Goal: Transaction & Acquisition: Book appointment/travel/reservation

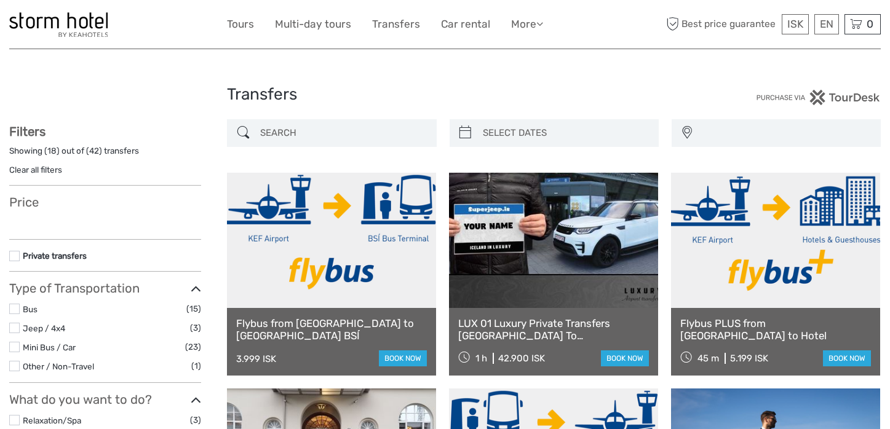
select select
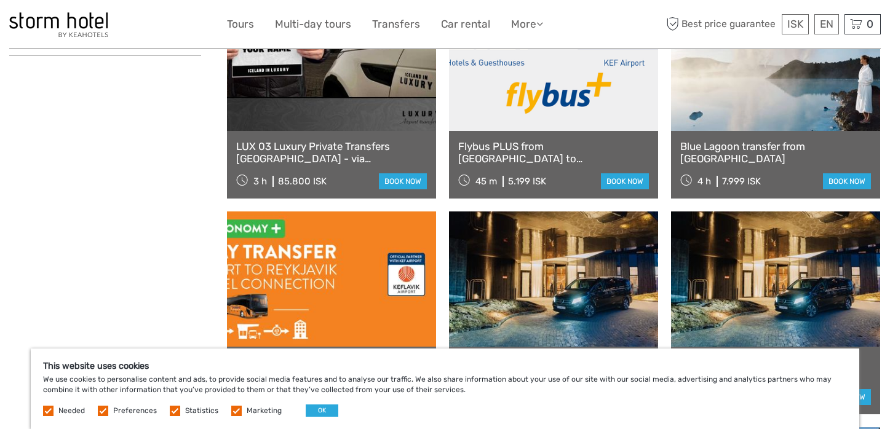
scroll to position [615, 0]
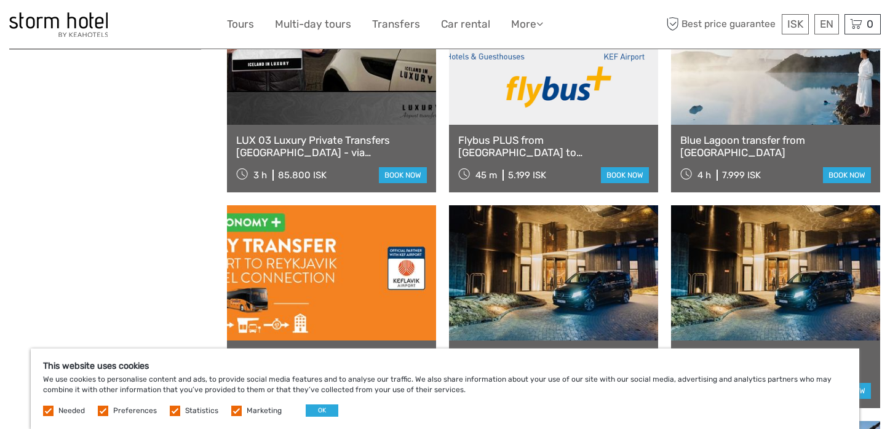
click at [664, 202] on div "Flybus from Keflavik Airport to Reykjavik BSÍ 3.999 ISK book now LUX 01 Luxury …" at bounding box center [554, 199] width 654 height 1282
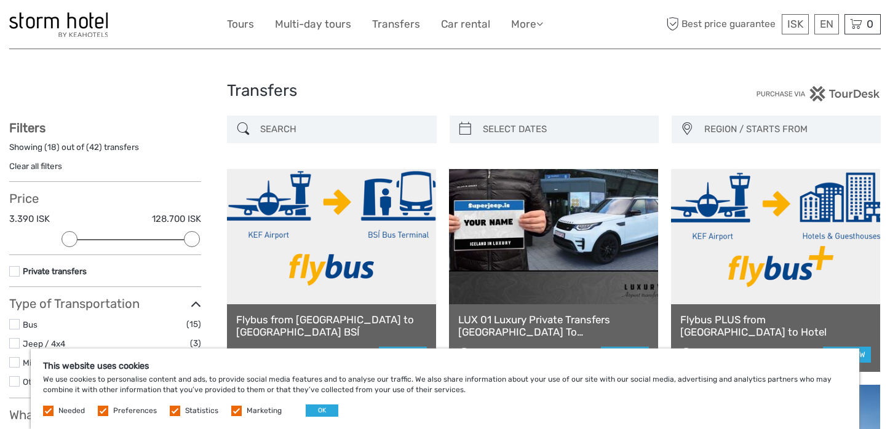
scroll to position [0, 0]
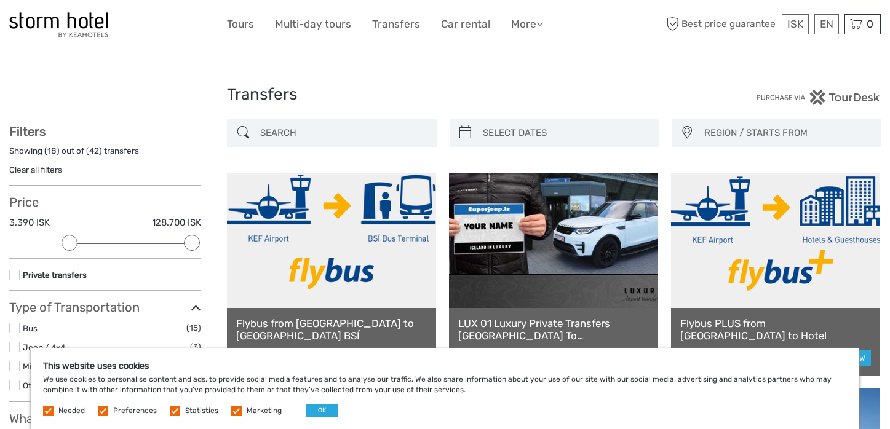
click at [92, 22] on img at bounding box center [58, 24] width 98 height 25
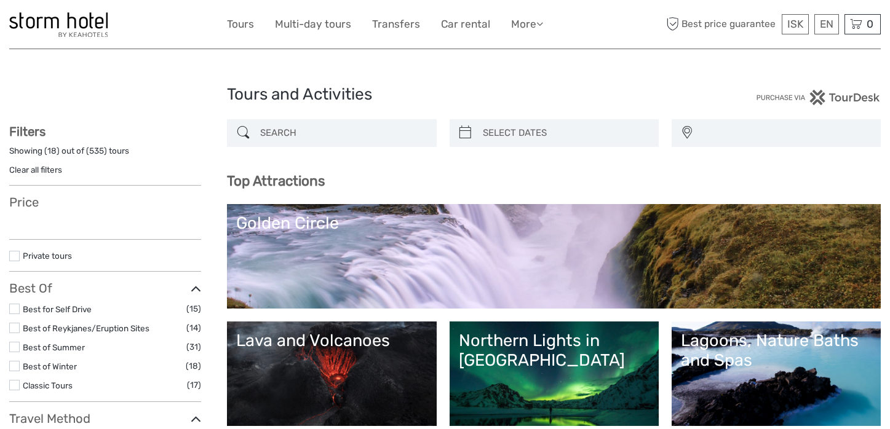
select select
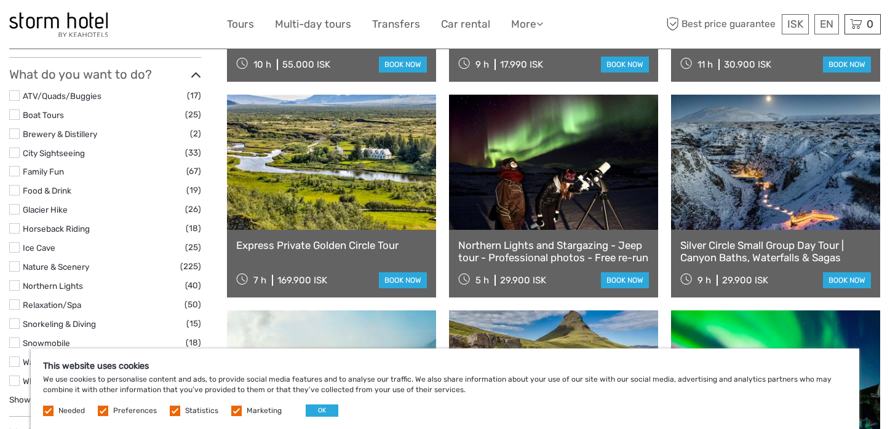
scroll to position [1016, 0]
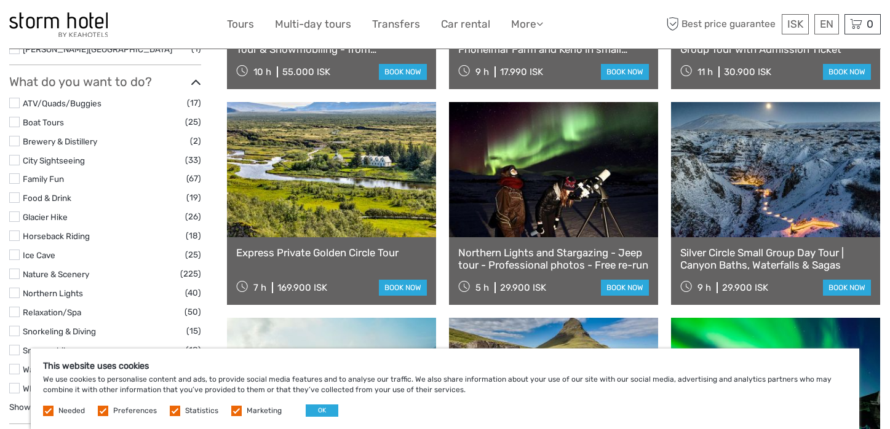
click at [441, 263] on div "DT 01 Golden Circle & Langjökull Glacier 8 h 45.900 ISK book now Whale Watching…" at bounding box center [554, 95] width 654 height 1282
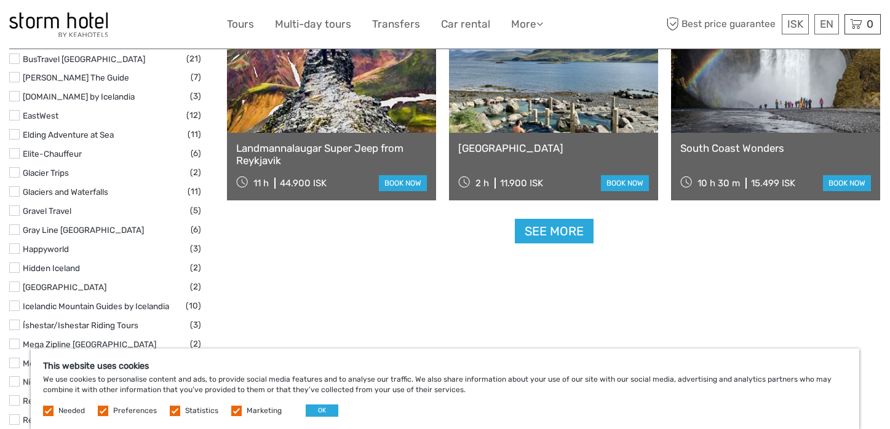
scroll to position [1558, 0]
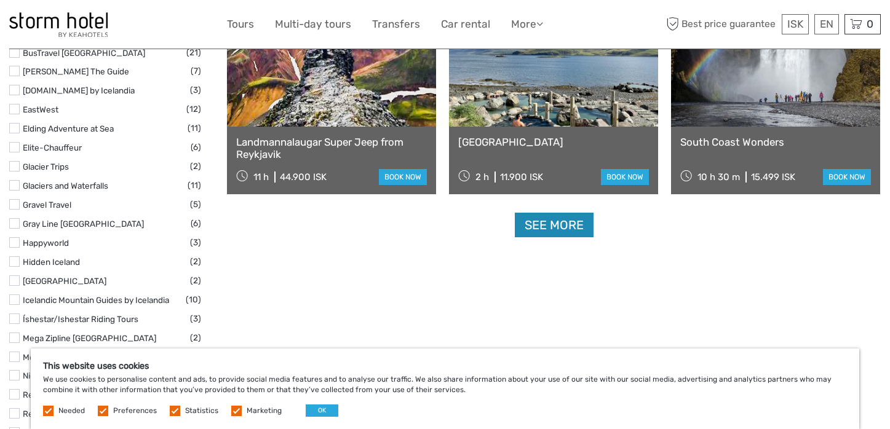
click at [567, 225] on link "See more" at bounding box center [554, 225] width 79 height 25
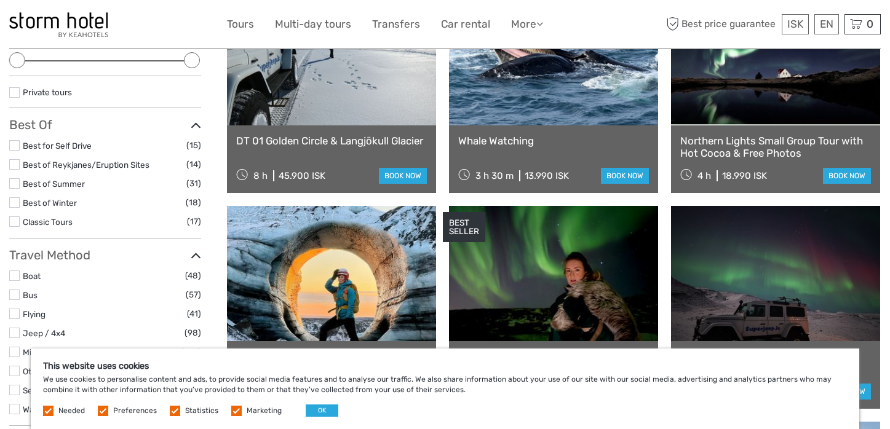
scroll to position [198, 0]
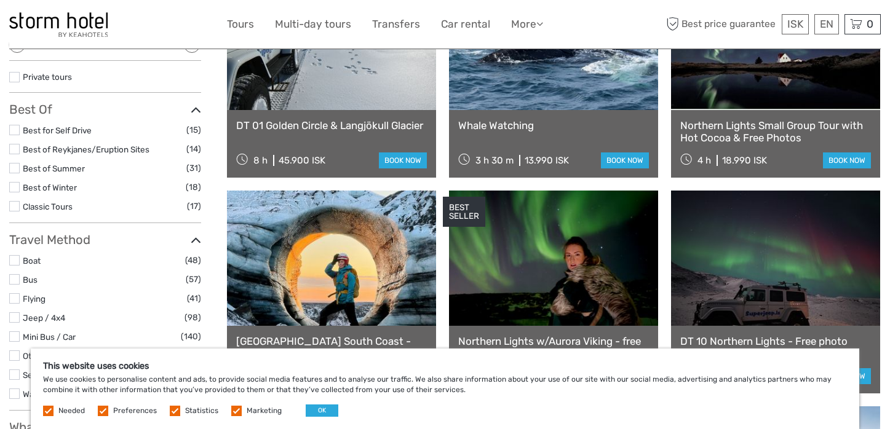
click at [44, 186] on link "Best of Winter" at bounding box center [50, 188] width 54 height 10
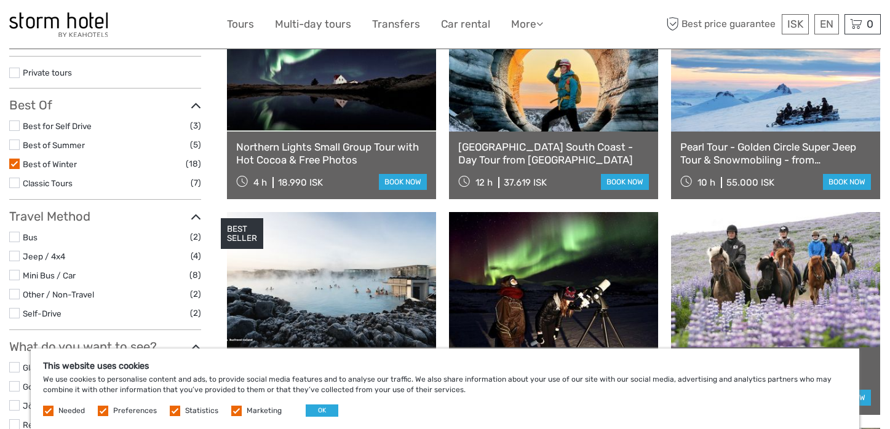
scroll to position [210, 0]
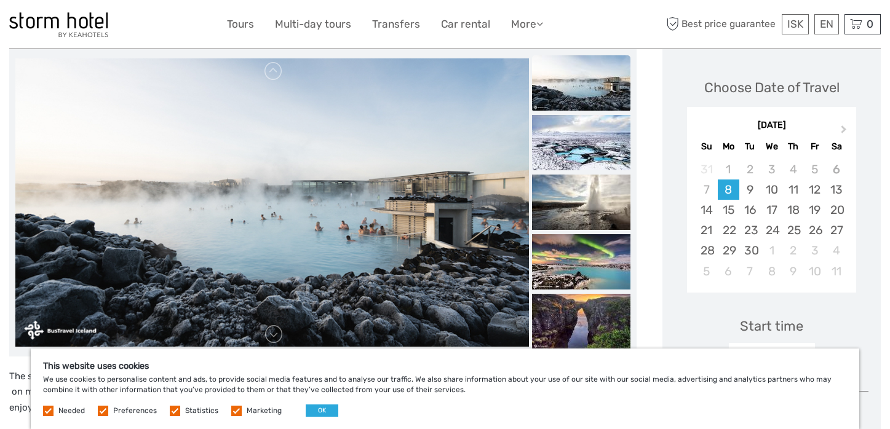
scroll to position [159, 0]
click at [578, 143] on img at bounding box center [581, 141] width 98 height 55
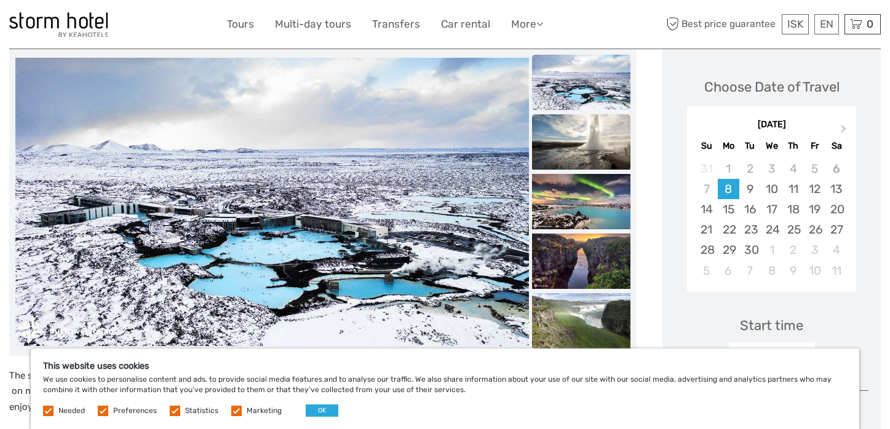
click at [578, 152] on img at bounding box center [581, 141] width 98 height 55
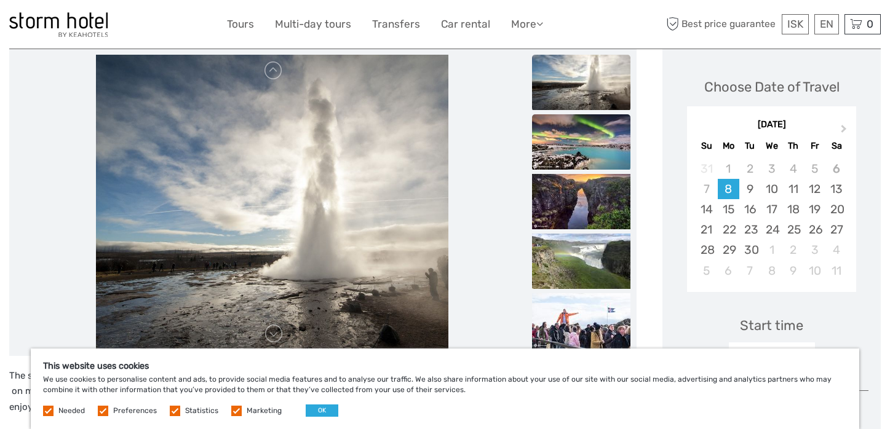
click at [578, 154] on img at bounding box center [581, 141] width 98 height 55
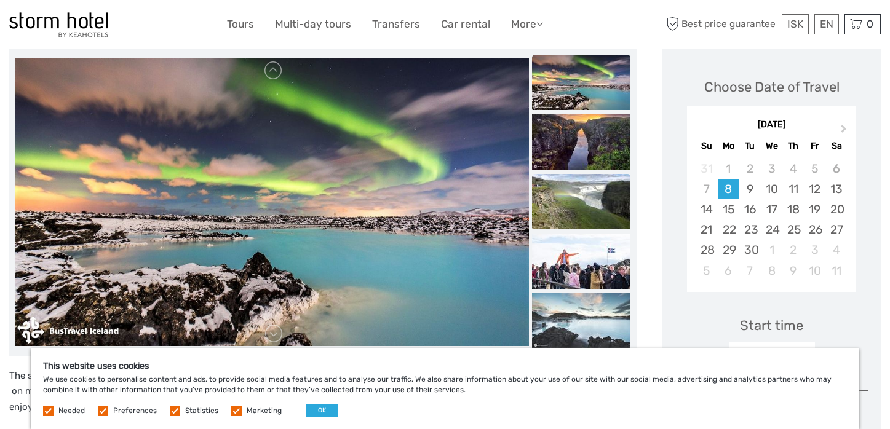
click at [582, 196] on img at bounding box center [581, 201] width 98 height 55
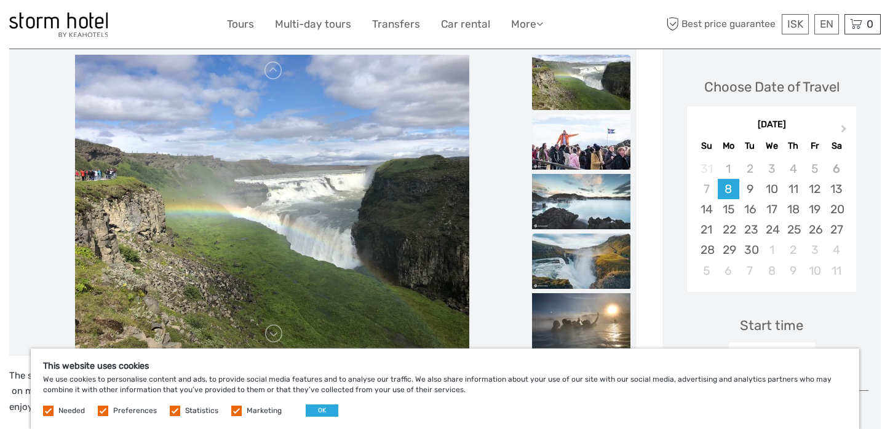
click at [591, 261] on img at bounding box center [581, 261] width 98 height 55
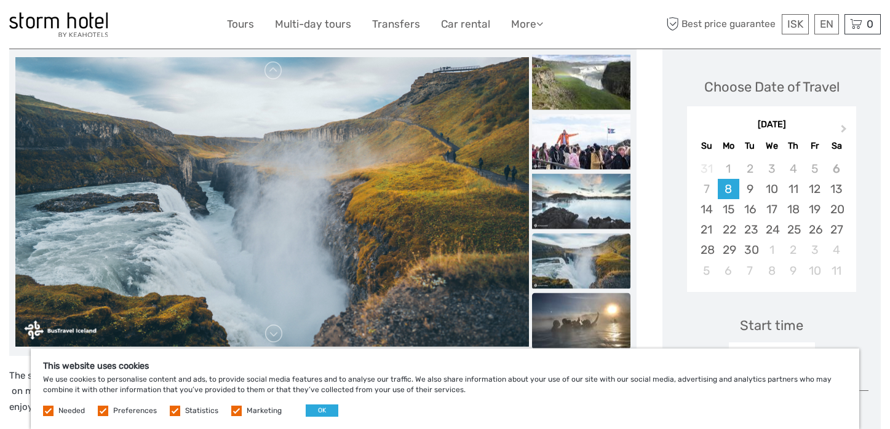
click at [597, 312] on img at bounding box center [581, 320] width 98 height 55
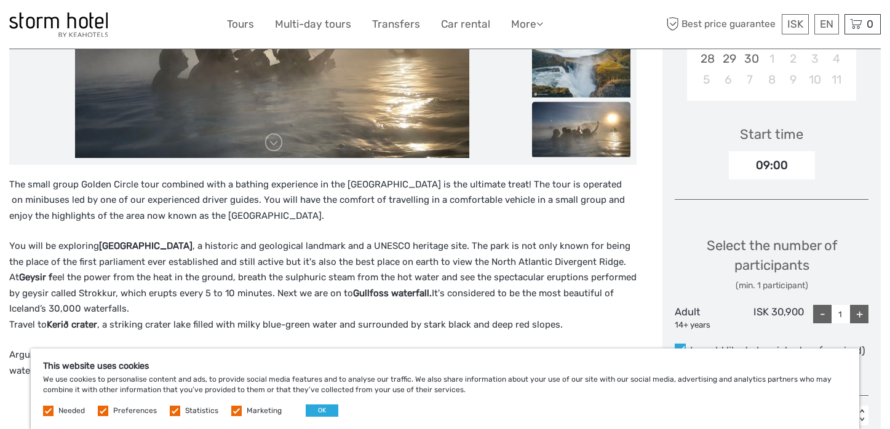
scroll to position [371, 0]
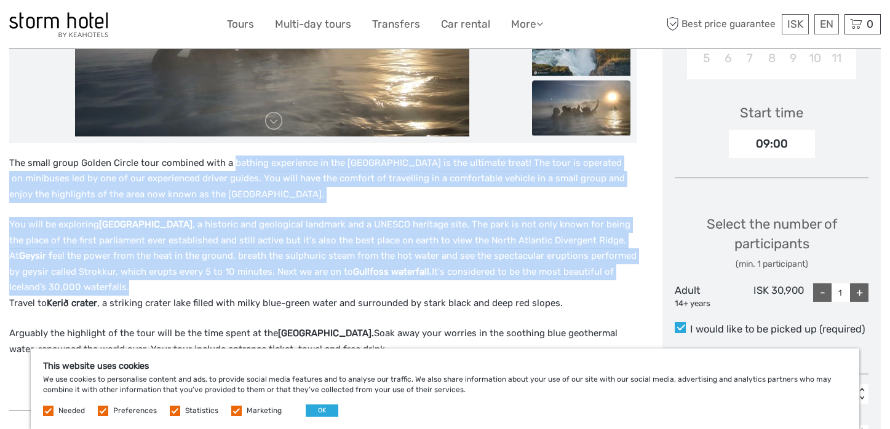
drag, startPoint x: 231, startPoint y: 162, endPoint x: 357, endPoint y: 290, distance: 180.0
click at [357, 290] on div "The small group Golden Circle tour combined with a bathing experience in the Bl…" at bounding box center [322, 277] width 627 height 243
click at [357, 290] on p "You will be exploring Thingvellir National Park , a historic and geological lan…" at bounding box center [322, 264] width 627 height 94
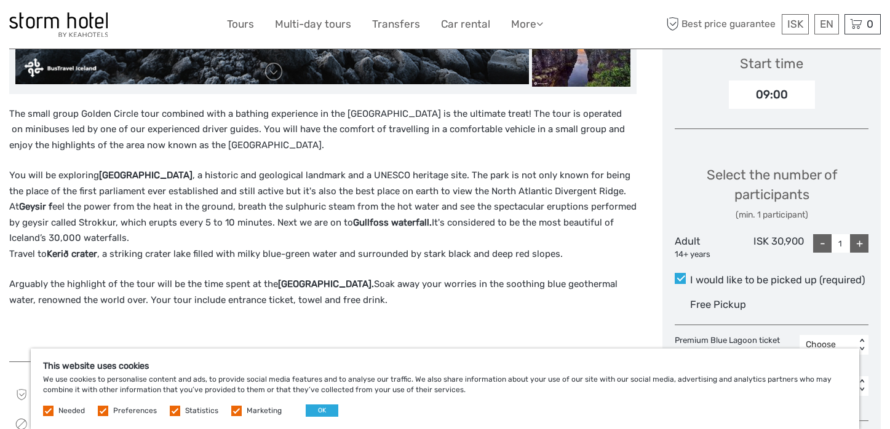
scroll to position [424, 0]
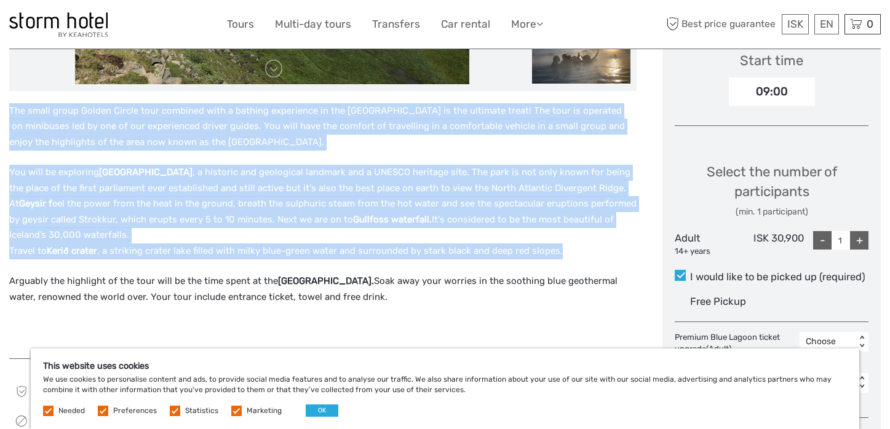
drag, startPoint x: 78, startPoint y: 101, endPoint x: 648, endPoint y: 308, distance: 605.8
click at [648, 308] on div "The small group Golden Circle tour combined with a bathing experience in the Bl…" at bounding box center [335, 341] width 653 height 1114
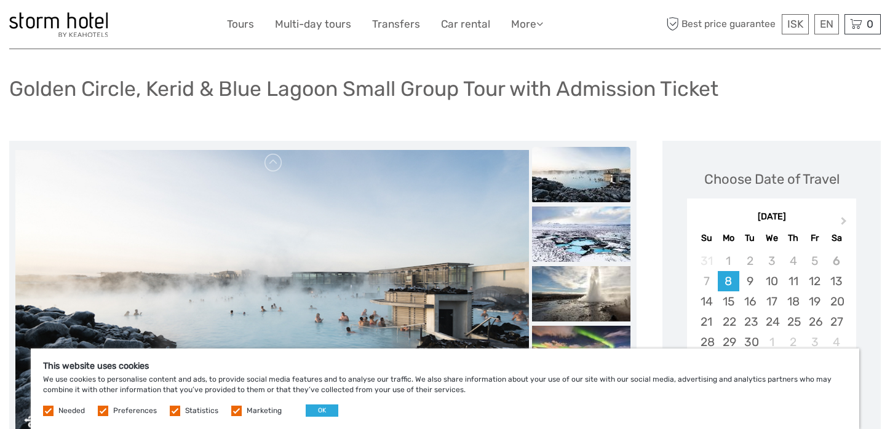
scroll to position [0, 0]
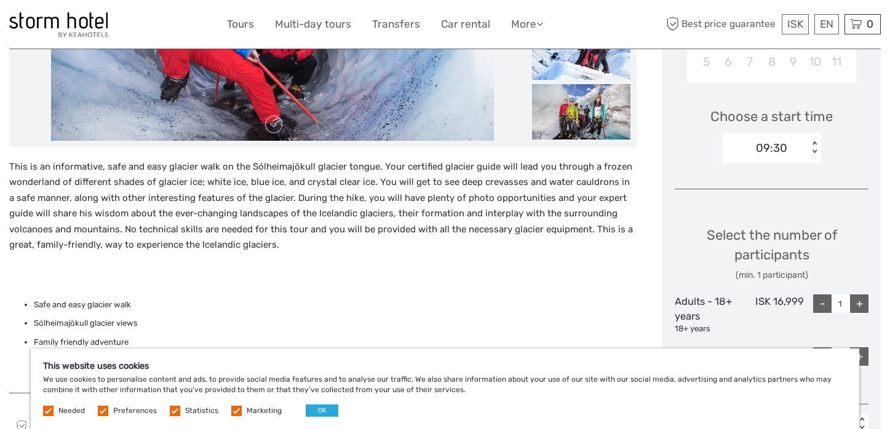
scroll to position [383, 0]
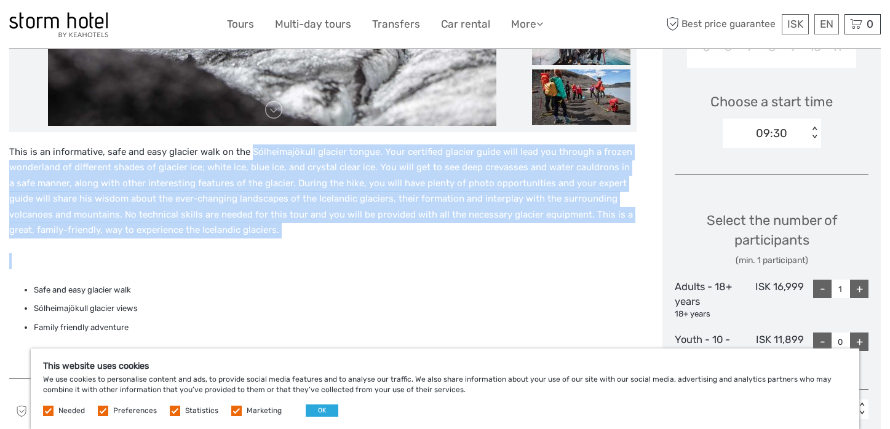
drag, startPoint x: 249, startPoint y: 153, endPoint x: 351, endPoint y: 265, distance: 151.5
click at [351, 265] on div "This is an informative, safe and easy glacier walk on the Sólheimajökull glacie…" at bounding box center [322, 255] width 627 height 221
click at [351, 265] on p at bounding box center [322, 261] width 627 height 16
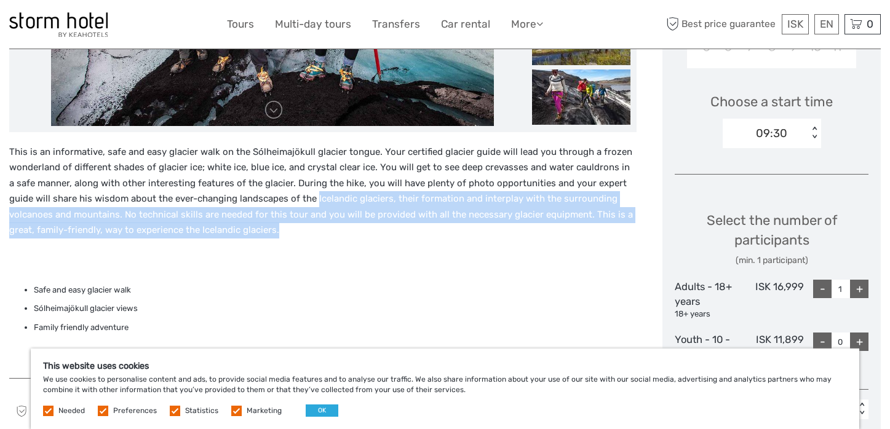
drag, startPoint x: 288, startPoint y: 200, endPoint x: 331, endPoint y: 231, distance: 53.3
click at [331, 231] on p "This is an informative, safe and easy glacier walk on the Sólheimajökull glacie…" at bounding box center [322, 192] width 627 height 94
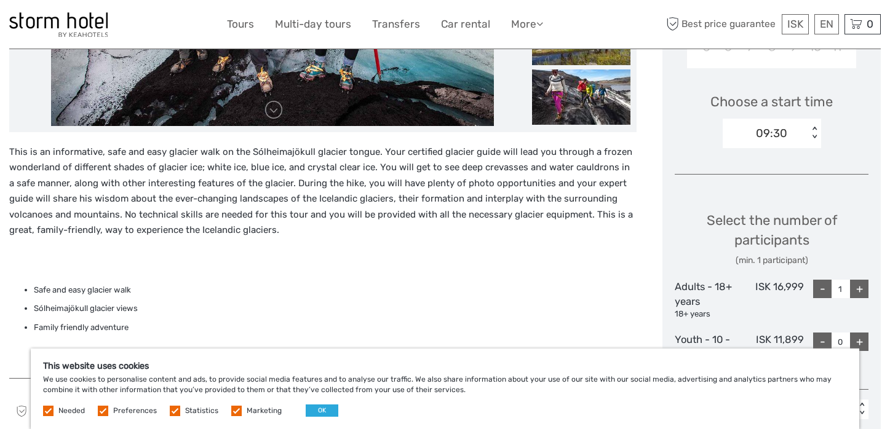
drag, startPoint x: 266, startPoint y: 243, endPoint x: 245, endPoint y: 241, distance: 21.0
click at [245, 241] on div "This is an informative, safe and easy glacier walk on the Sólheimajökull glacie…" at bounding box center [322, 255] width 627 height 221
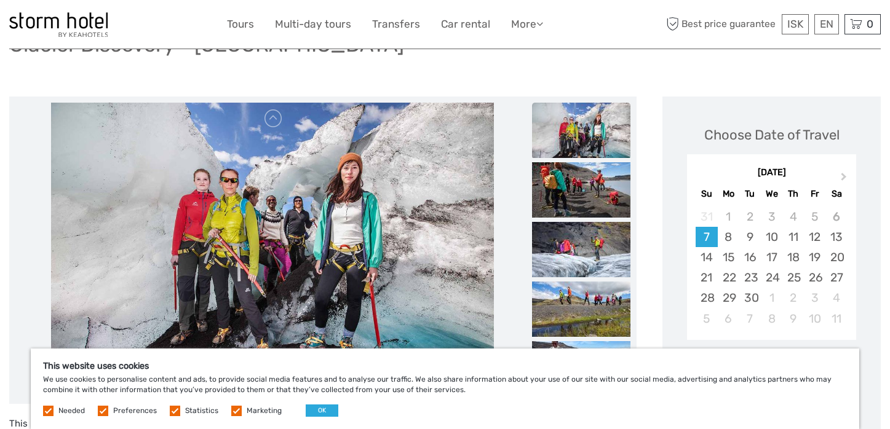
scroll to position [153, 0]
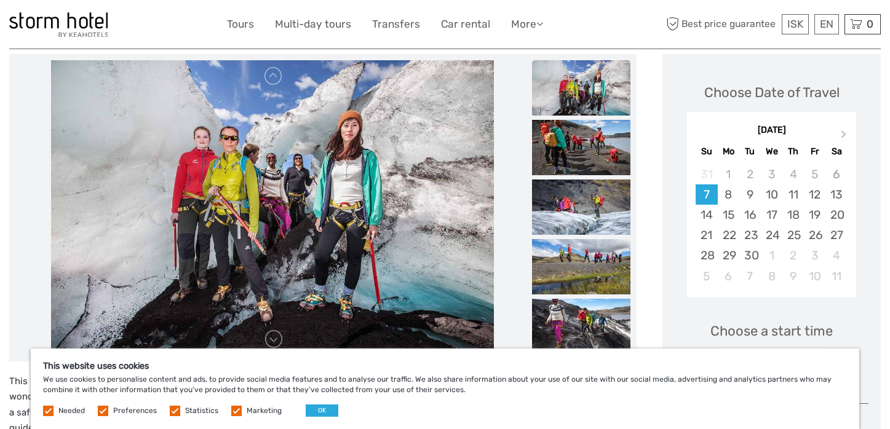
click at [582, 114] on img at bounding box center [581, 87] width 98 height 55
click at [586, 143] on img at bounding box center [581, 147] width 98 height 55
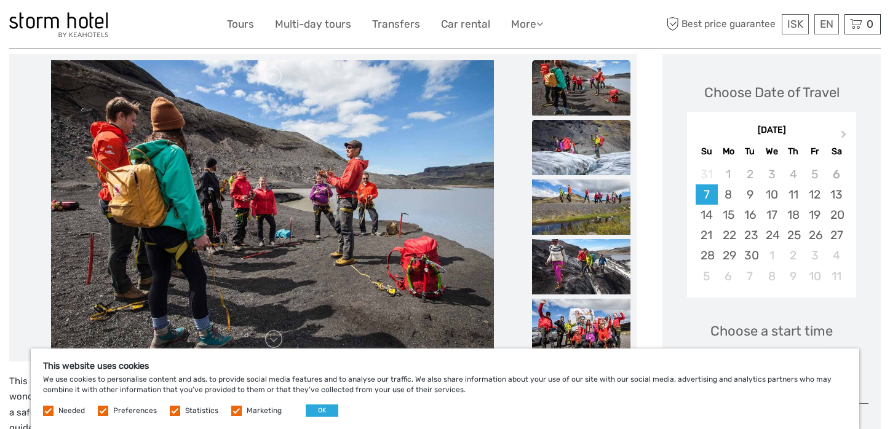
click at [586, 157] on img at bounding box center [581, 147] width 98 height 55
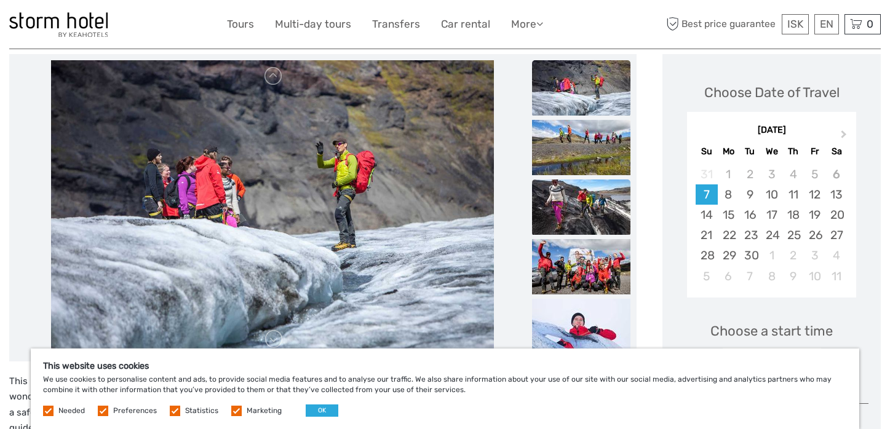
click at [588, 193] on img at bounding box center [581, 207] width 98 height 55
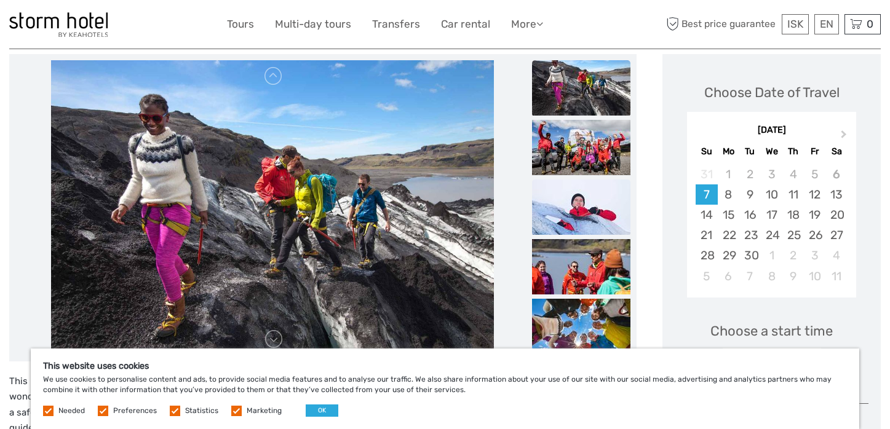
click at [593, 229] on img at bounding box center [581, 207] width 98 height 55
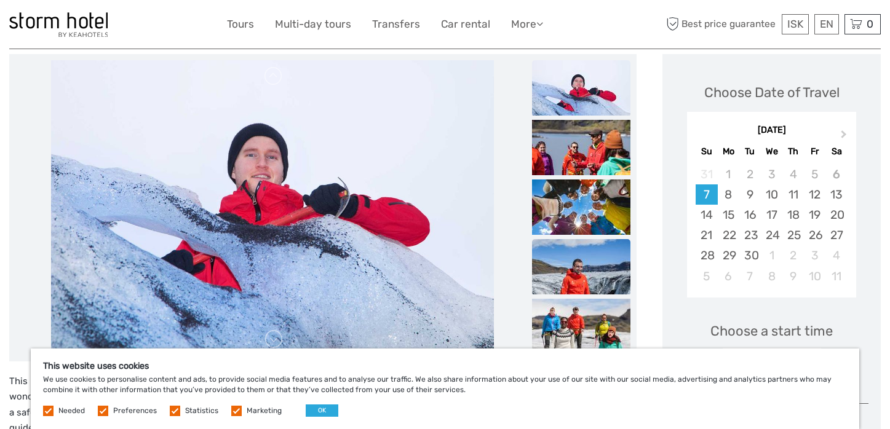
click at [599, 263] on img at bounding box center [581, 266] width 98 height 55
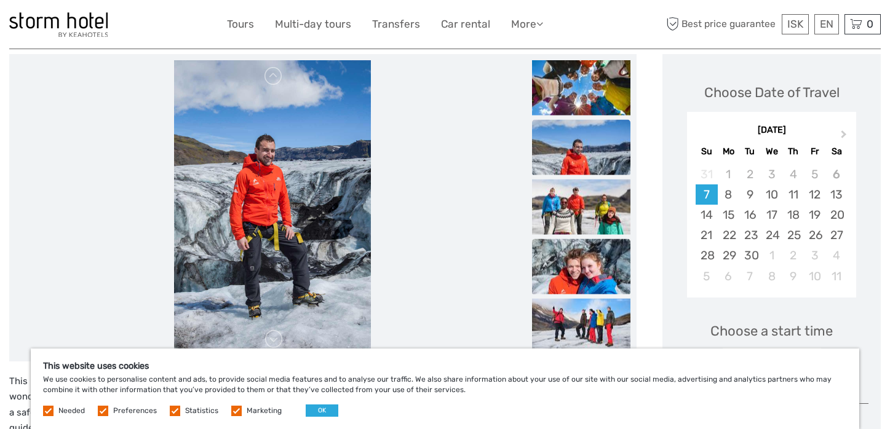
click at [601, 275] on img at bounding box center [581, 266] width 98 height 55
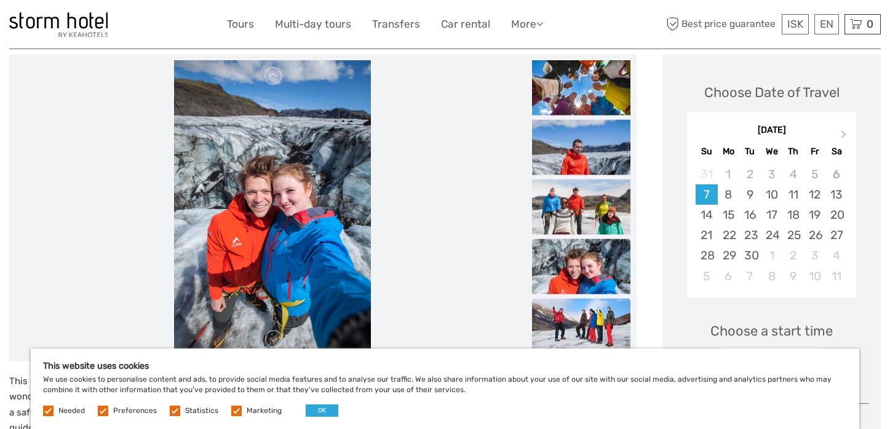
click at [607, 325] on img at bounding box center [581, 325] width 98 height 55
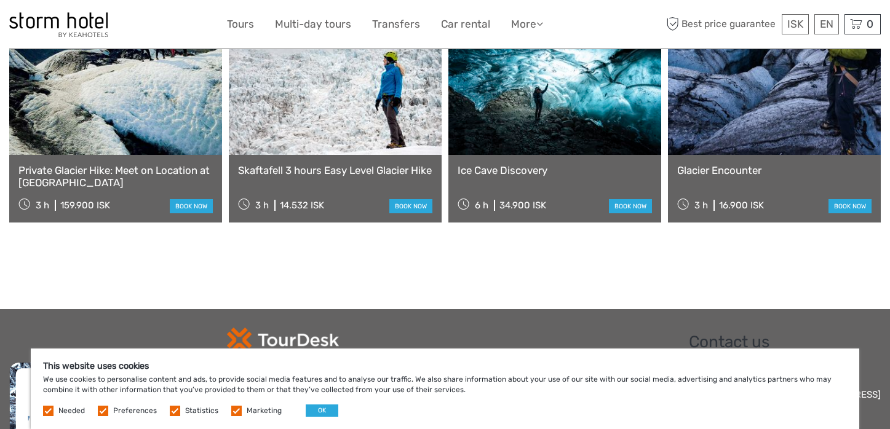
scroll to position [1231, 0]
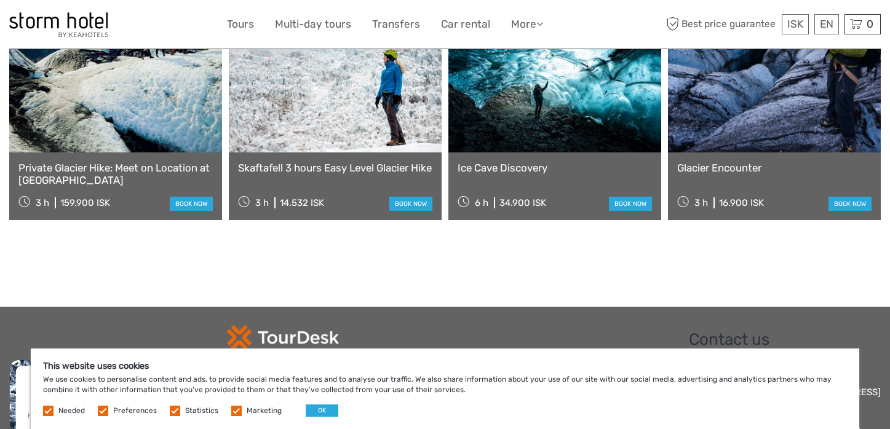
click at [445, 178] on div "Private Glacier Hike: Meet on Location at Sólheimajökull 3 h 159.900 ISK book n…" at bounding box center [444, 118] width 871 height 203
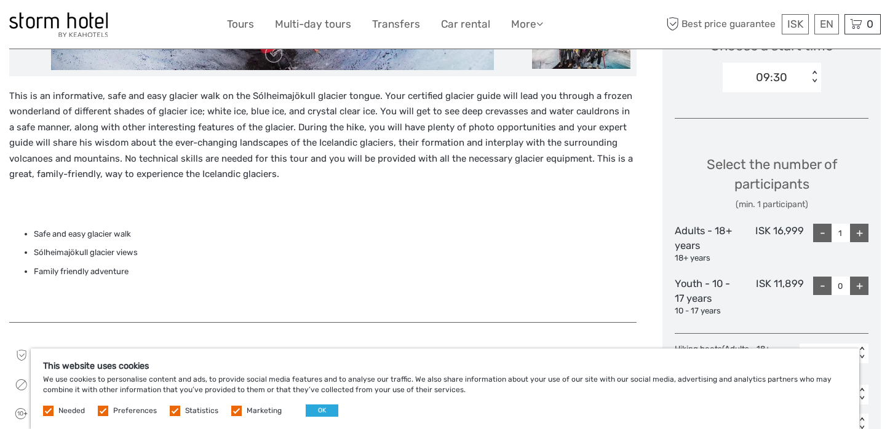
scroll to position [0, 0]
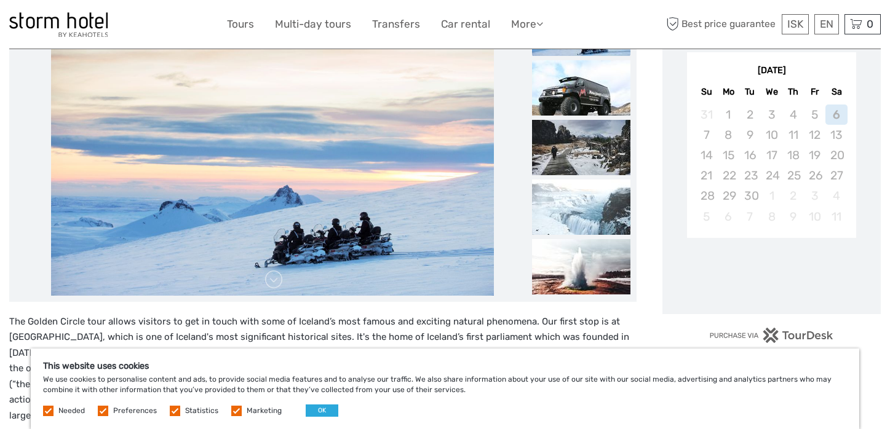
scroll to position [216, 0]
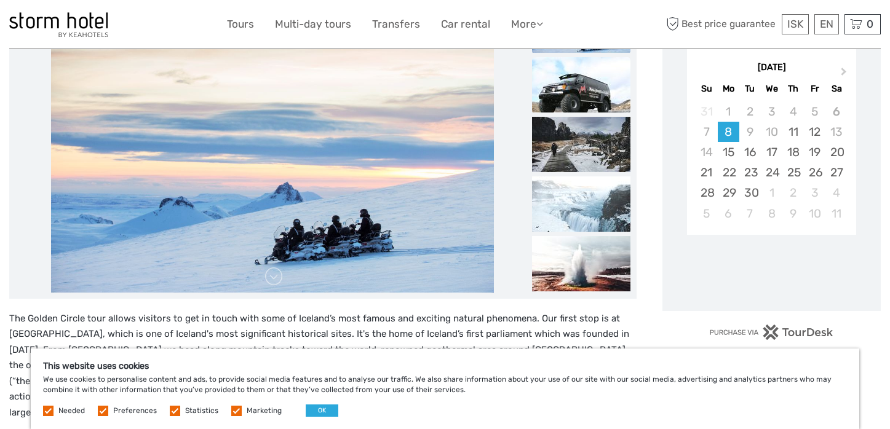
click at [584, 92] on img at bounding box center [581, 84] width 98 height 55
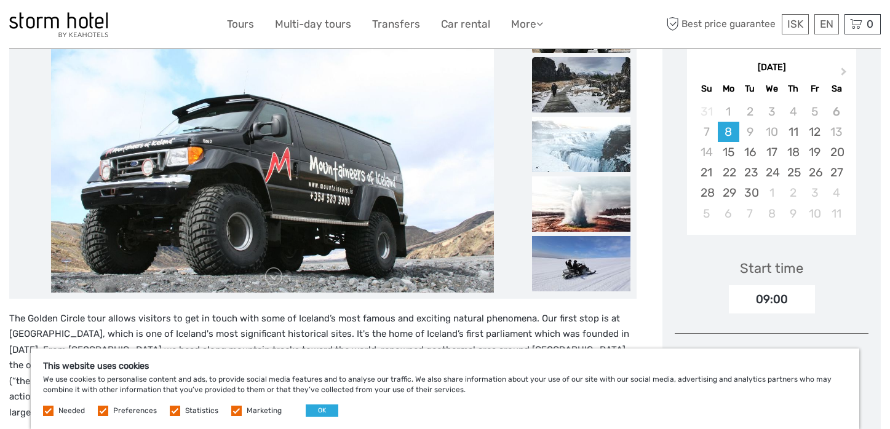
click at [581, 108] on img at bounding box center [581, 84] width 98 height 55
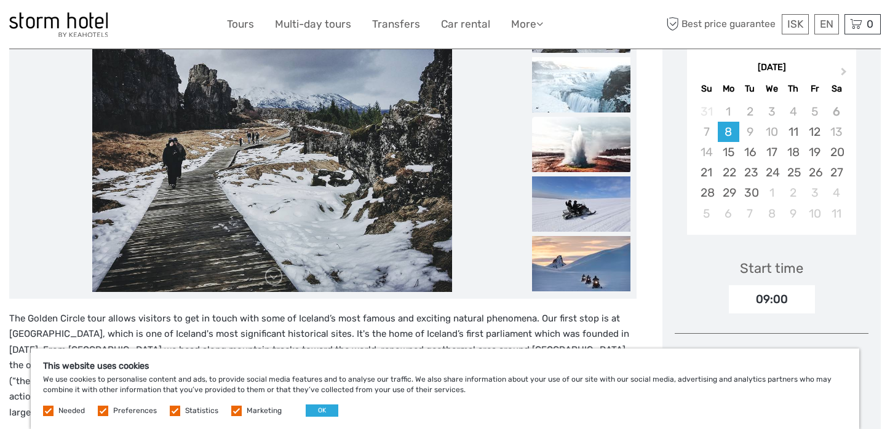
click at [582, 148] on img at bounding box center [581, 144] width 98 height 55
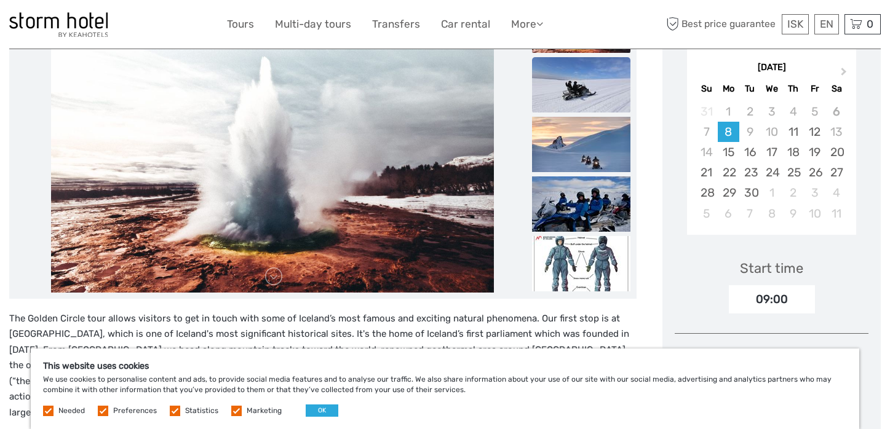
click at [586, 100] on img at bounding box center [581, 84] width 98 height 55
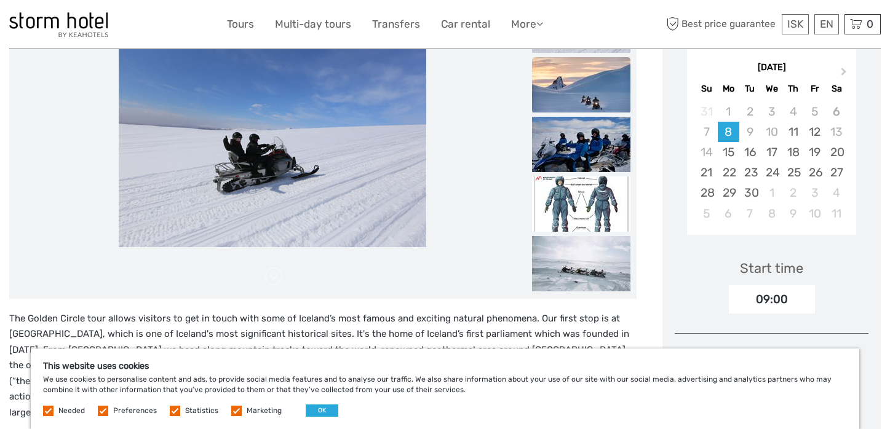
click at [586, 110] on img at bounding box center [581, 84] width 98 height 55
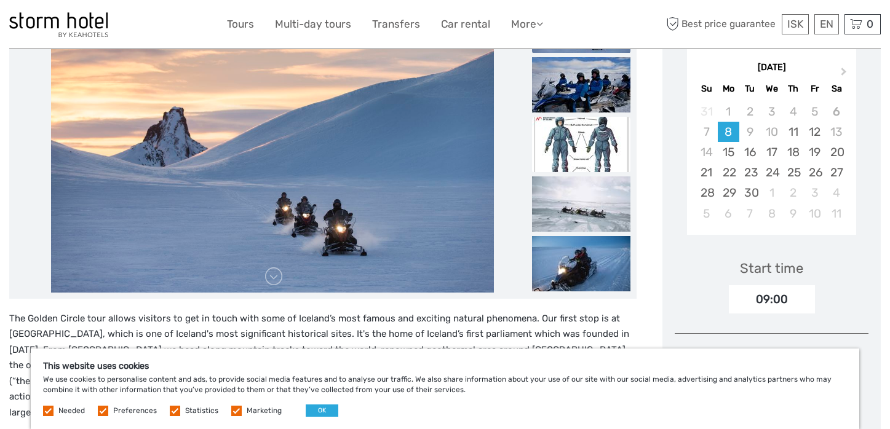
click at [586, 132] on img at bounding box center [581, 144] width 98 height 55
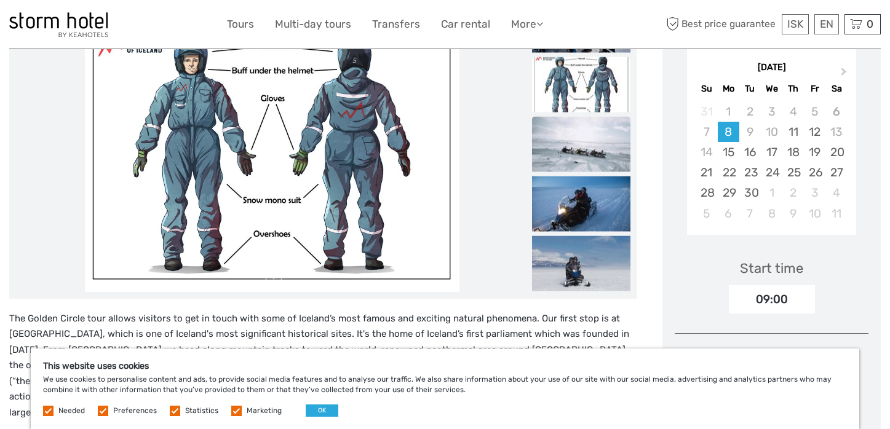
click at [586, 145] on img at bounding box center [581, 143] width 98 height 55
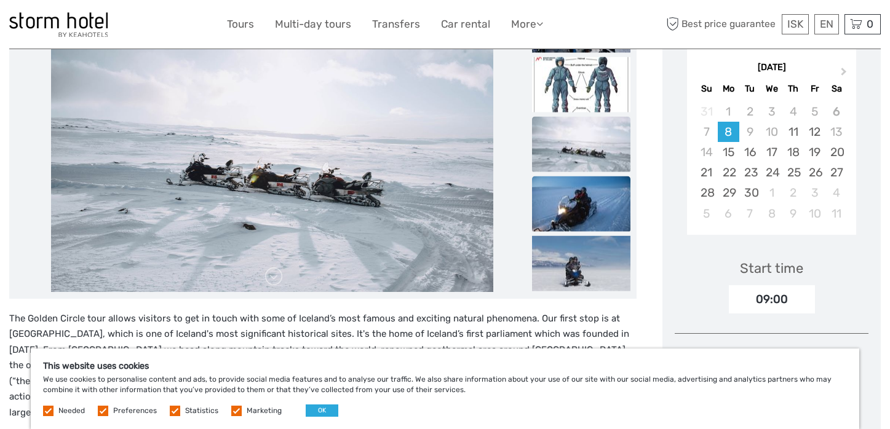
click at [596, 197] on img at bounding box center [581, 203] width 98 height 55
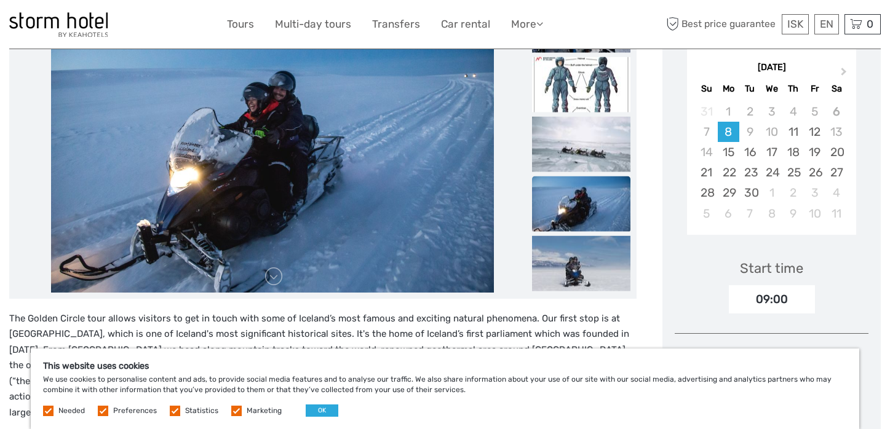
click at [600, 250] on img at bounding box center [581, 263] width 98 height 55
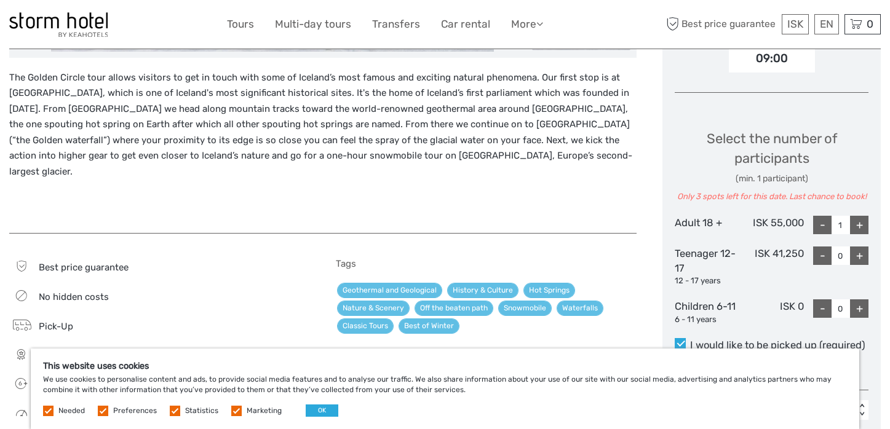
scroll to position [452, 0]
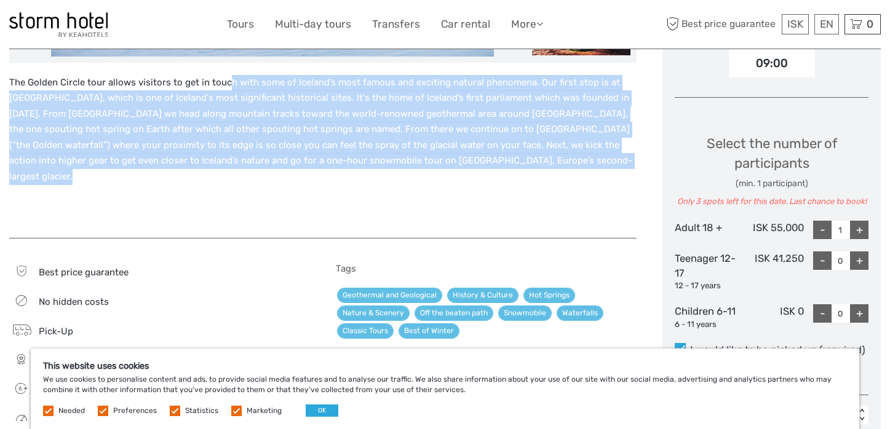
drag, startPoint x: 225, startPoint y: 83, endPoint x: 529, endPoint y: 170, distance: 316.1
click at [529, 170] on div "The Golden Circle tour allows visitors to get in touch with some of Iceland’s m…" at bounding box center [322, 150] width 627 height 151
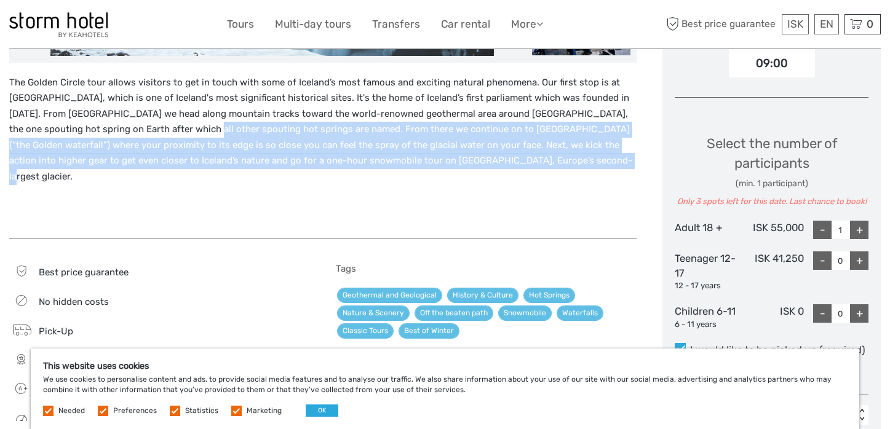
drag, startPoint x: 144, startPoint y: 135, endPoint x: 531, endPoint y: 154, distance: 387.9
click at [531, 154] on p "The Golden Circle tour allows visitors to get in touch with some of Iceland’s m…" at bounding box center [322, 130] width 627 height 110
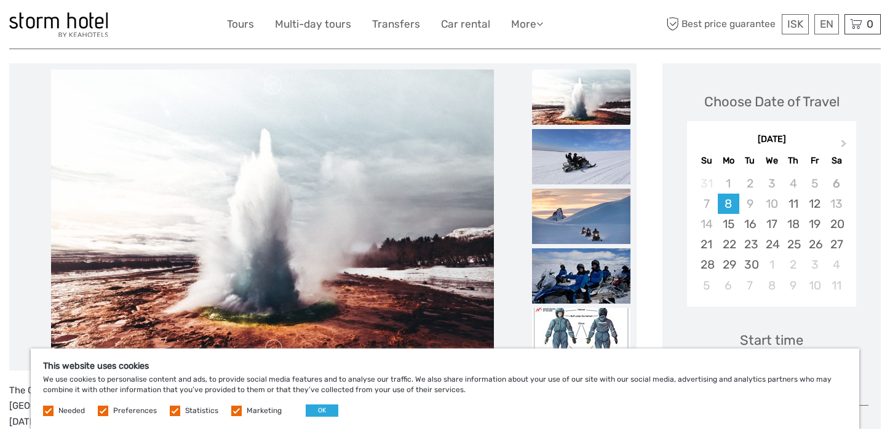
scroll to position [157, 0]
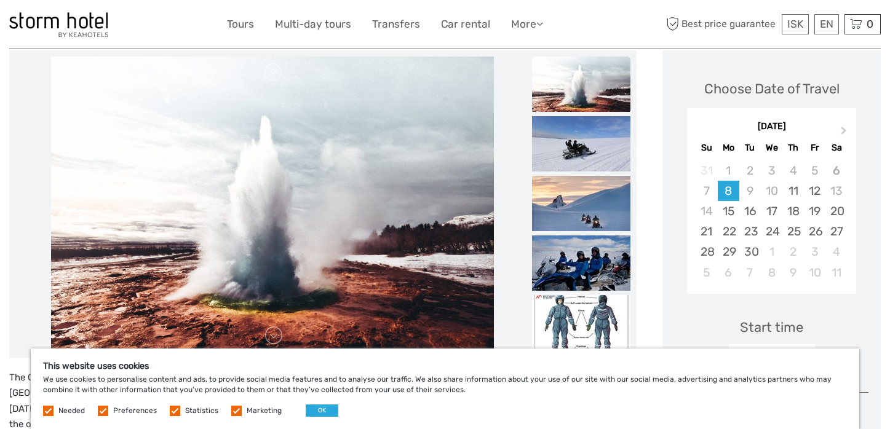
click at [590, 113] on ul at bounding box center [581, 176] width 98 height 717
click at [589, 152] on img at bounding box center [581, 143] width 98 height 55
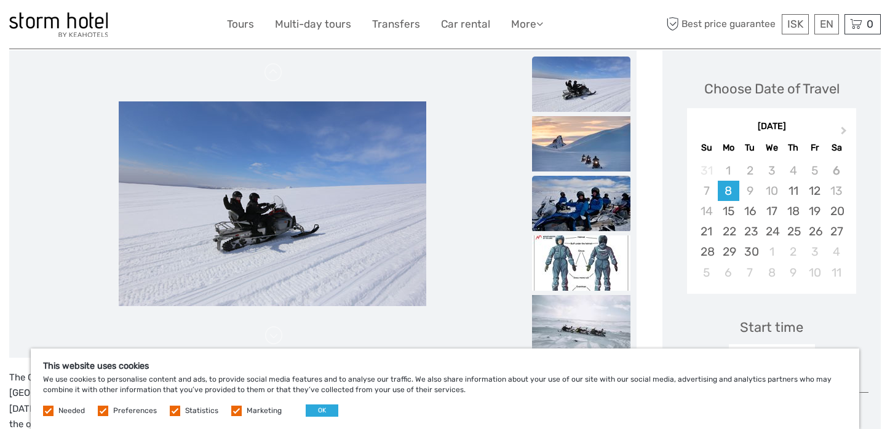
click at [597, 200] on img at bounding box center [581, 203] width 98 height 55
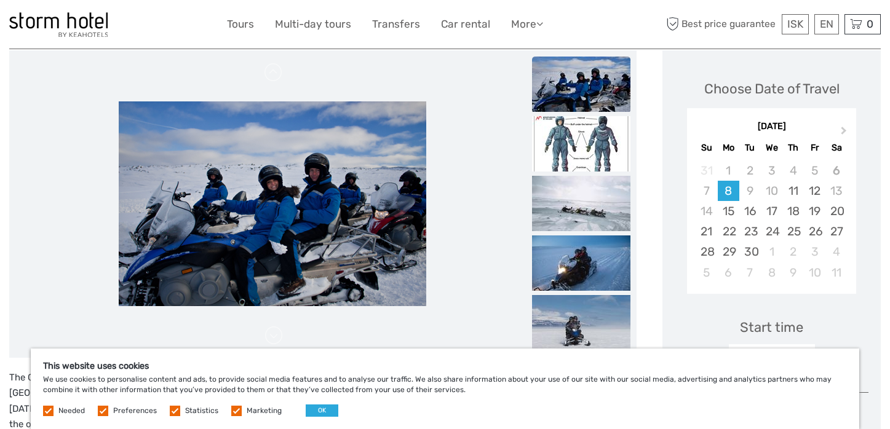
click at [597, 200] on img at bounding box center [581, 203] width 98 height 55
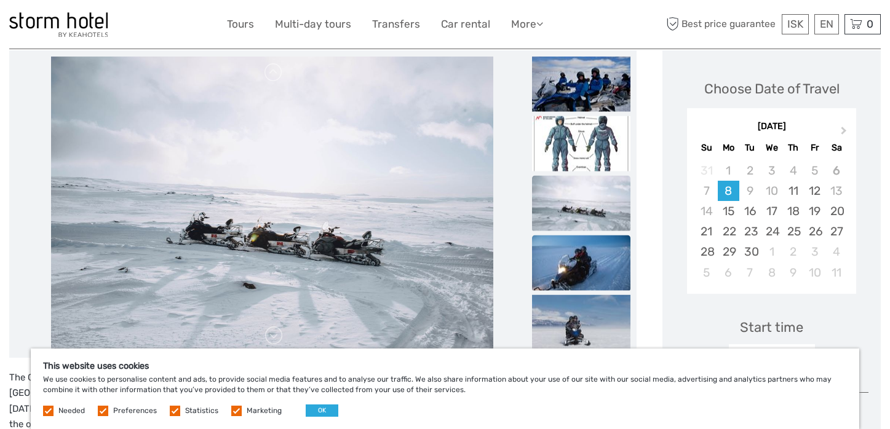
click at [605, 256] on img at bounding box center [581, 262] width 98 height 55
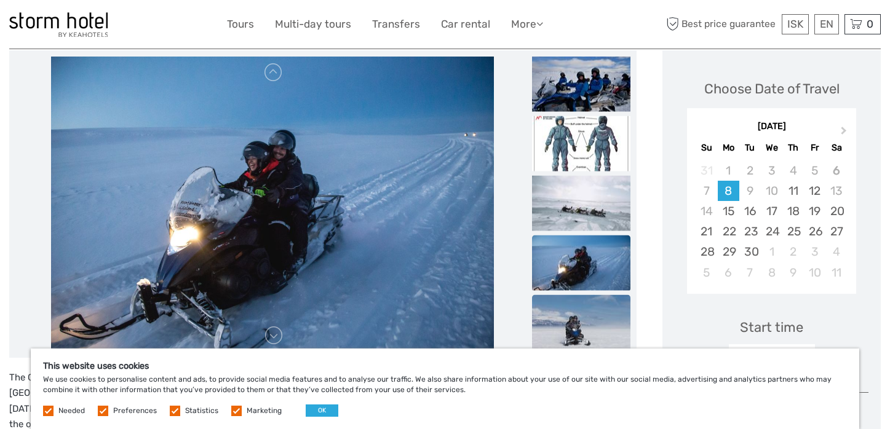
click at [606, 300] on img at bounding box center [581, 322] width 98 height 55
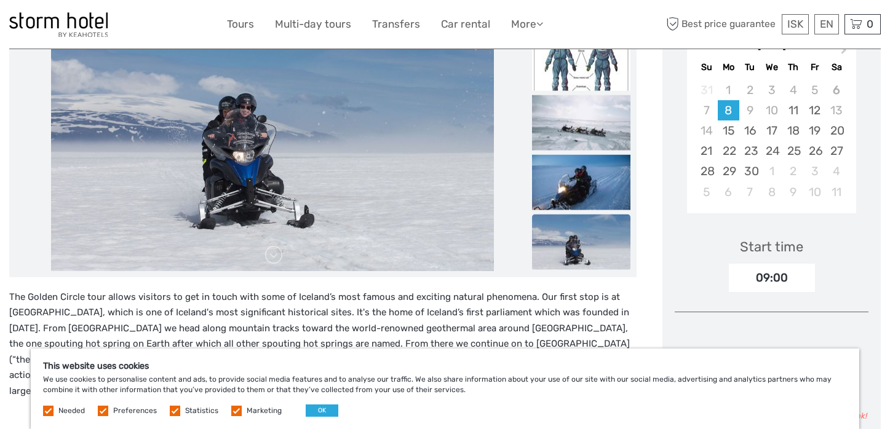
scroll to position [0, 0]
